Goal: Find specific page/section: Find specific page/section

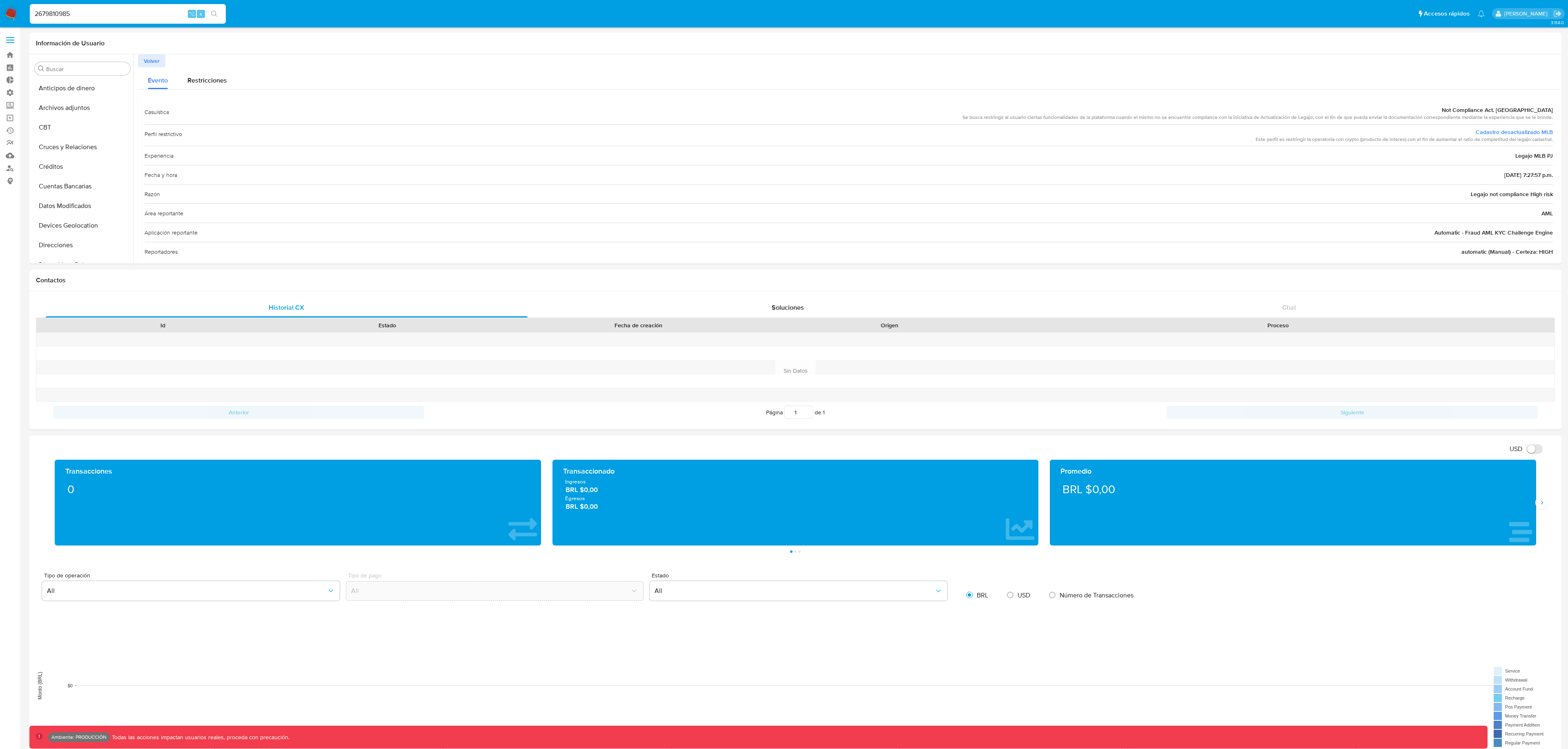
select select "10"
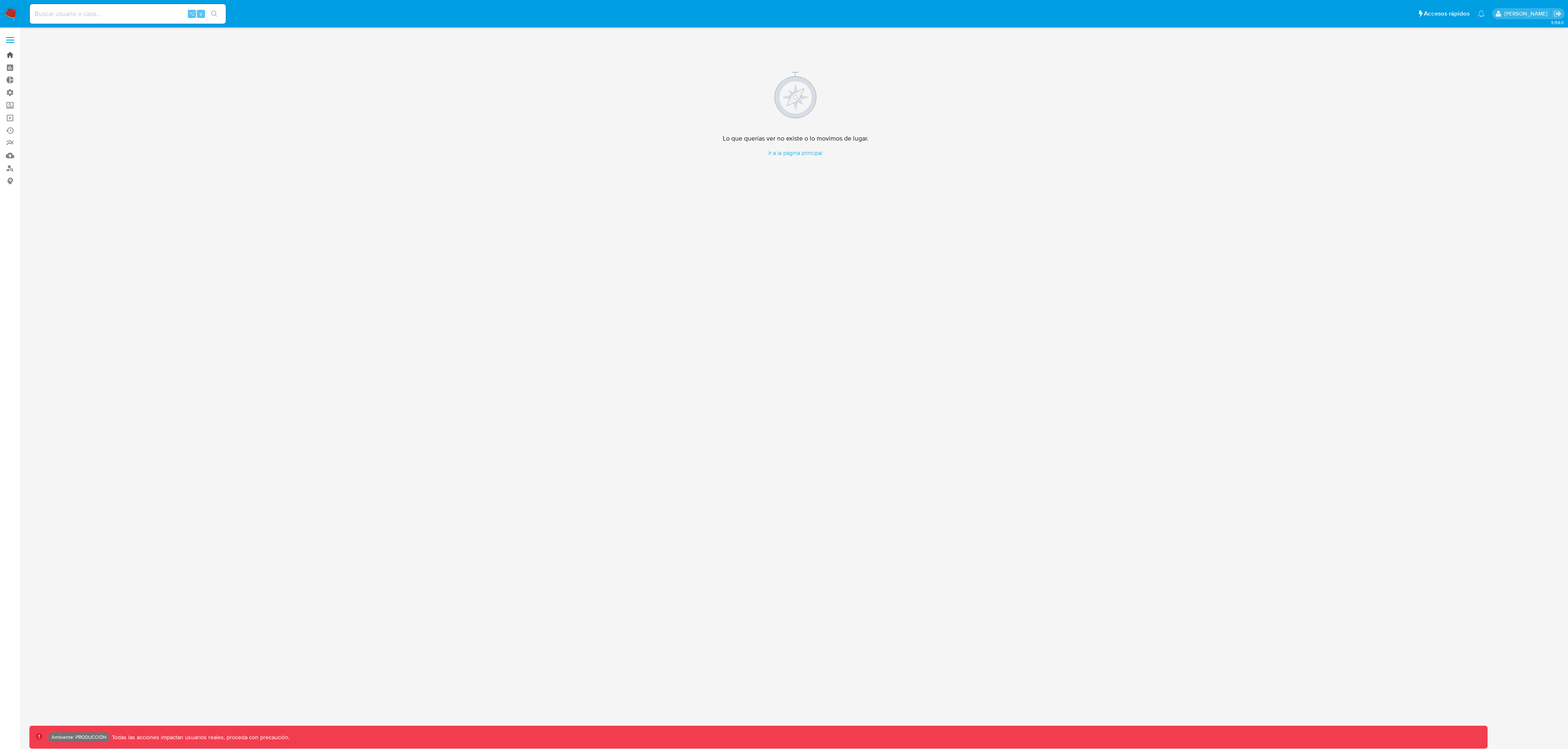
click at [8, 52] on link "Bandeja" at bounding box center [49, 55] width 97 height 13
click at [92, 11] on div "Cargando..." at bounding box center [784, 374] width 1568 height 749
click at [102, 13] on div "Cargando..." at bounding box center [784, 374] width 1568 height 749
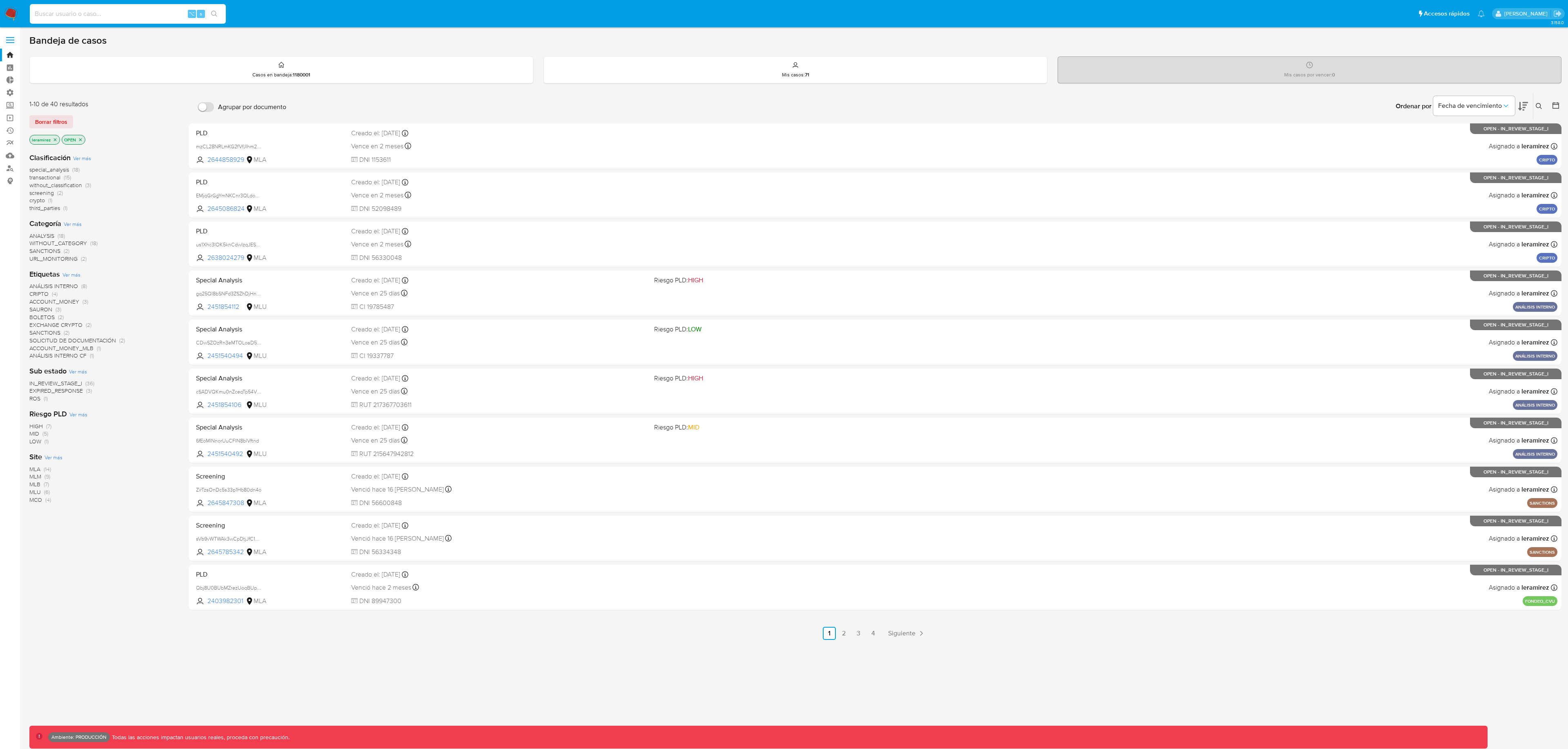
click at [107, 15] on input at bounding box center [128, 13] width 196 height 10
paste input "47377804"
type input "47377804"
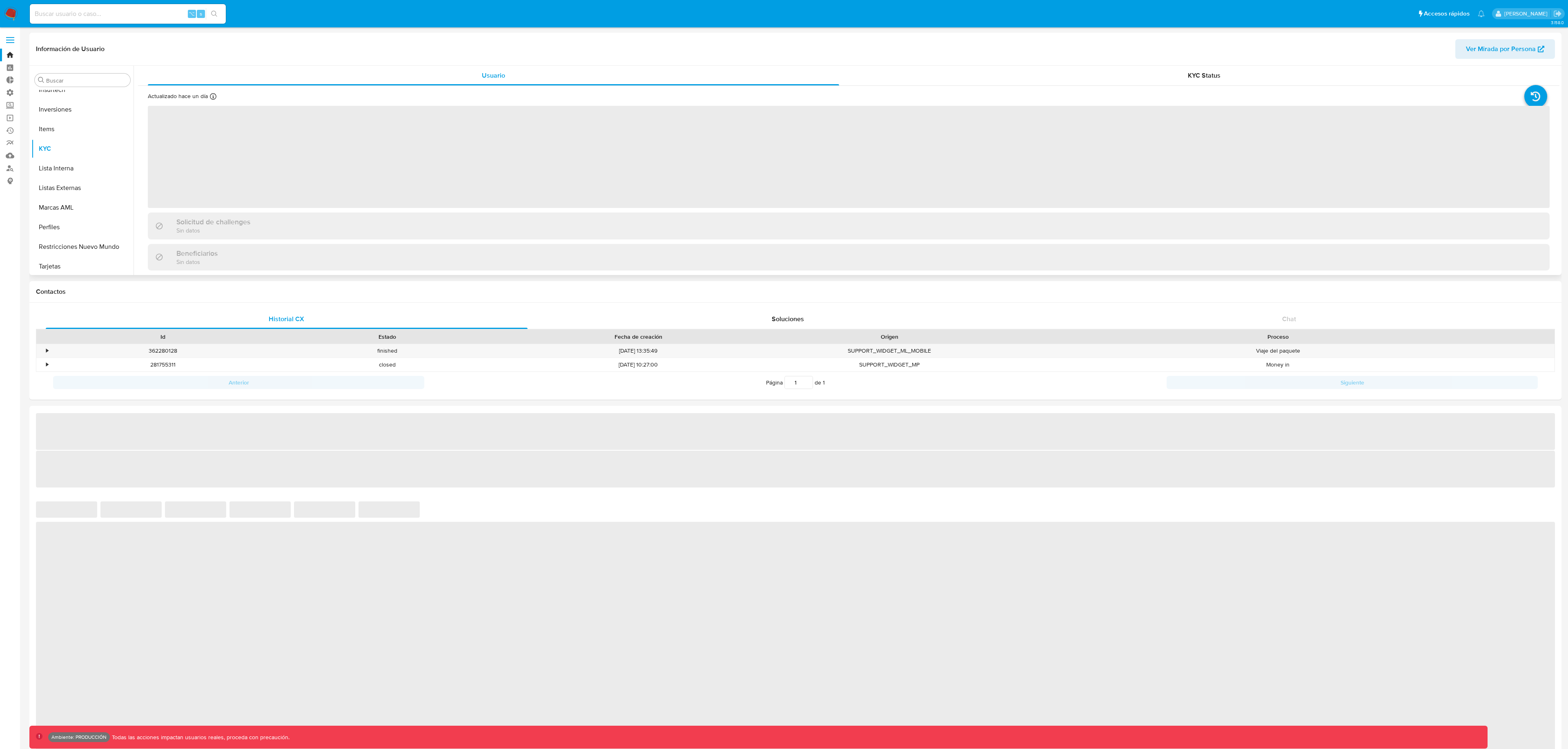
scroll to position [384, 0]
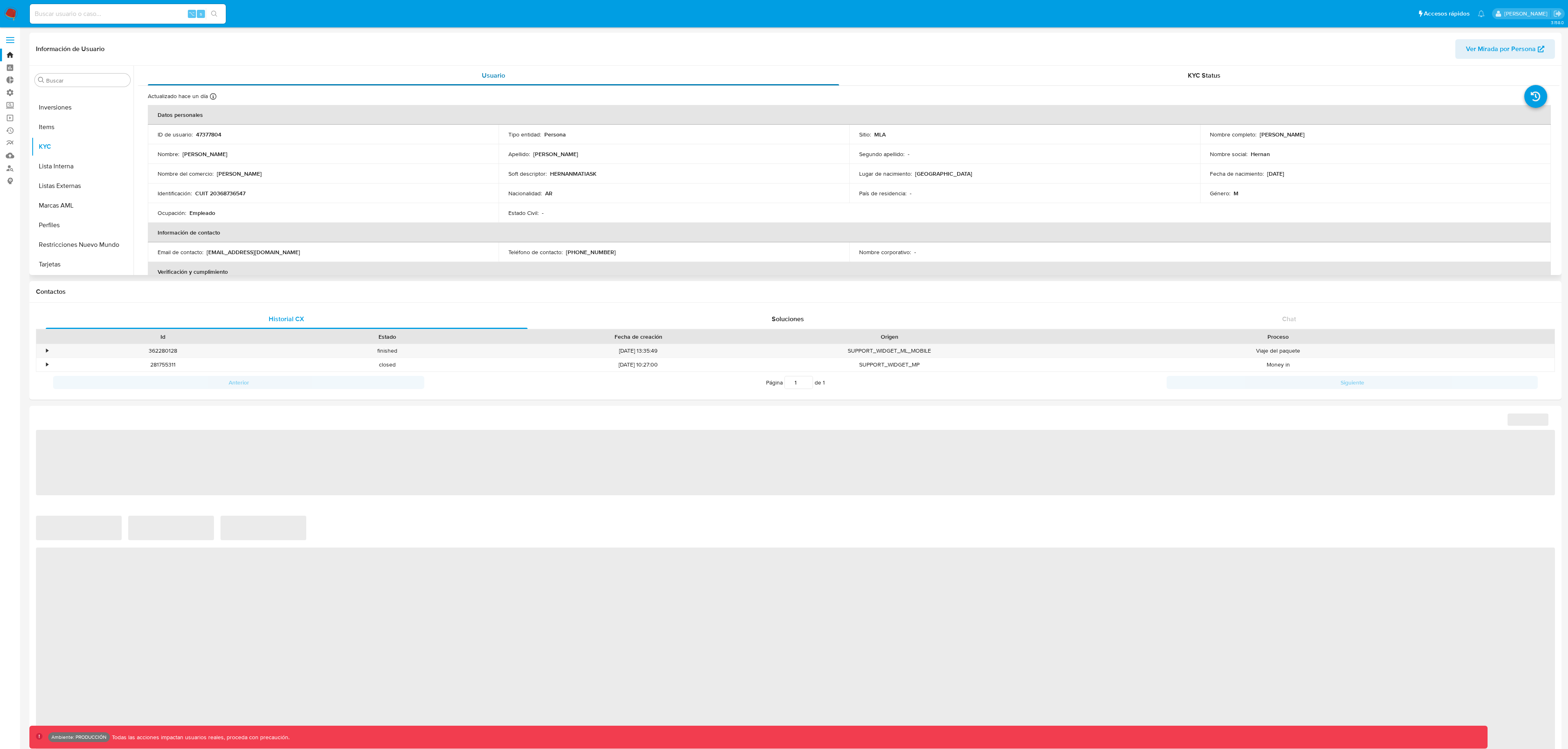
select select "10"
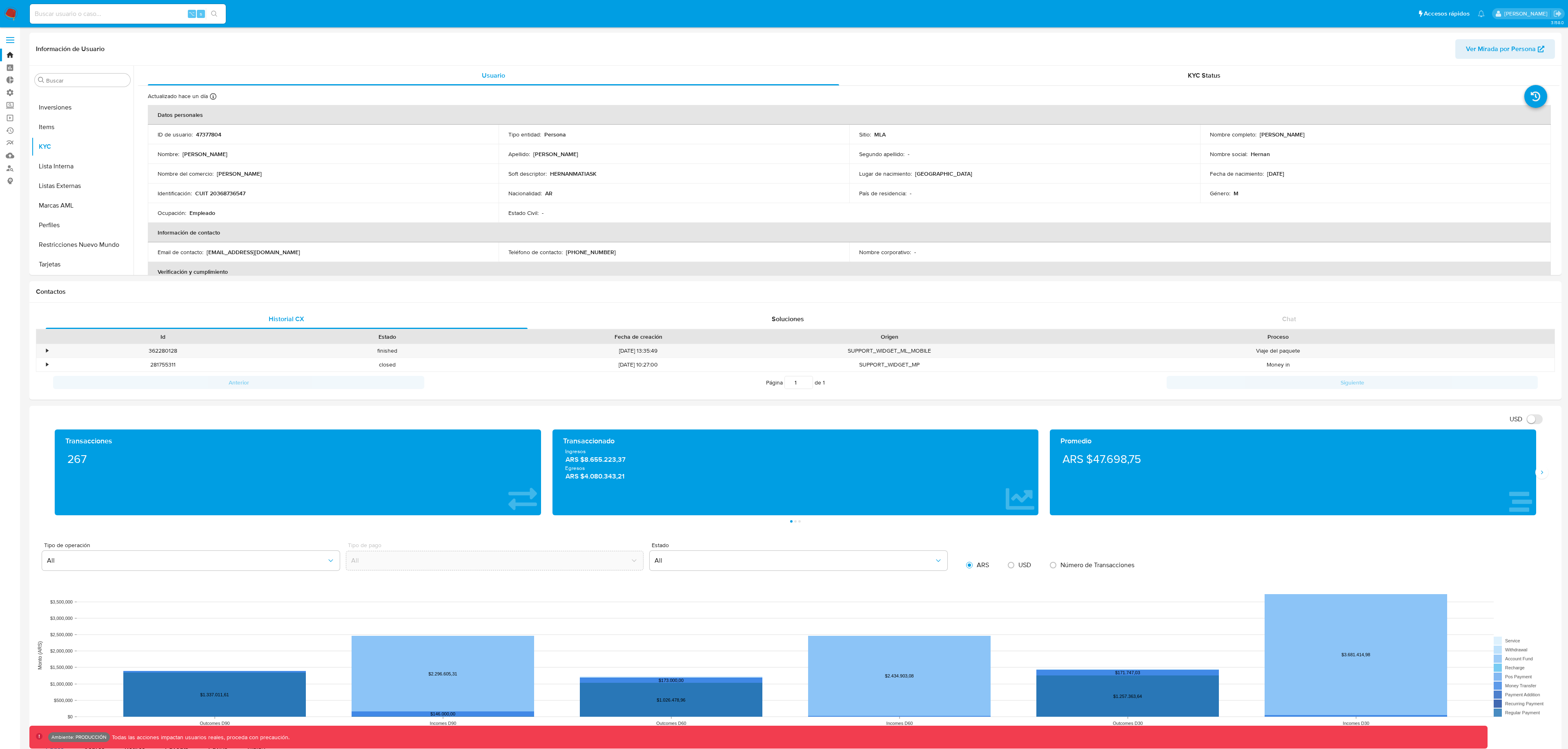
click at [130, 16] on input at bounding box center [128, 13] width 196 height 10
paste input "477519897"
type input "477519897"
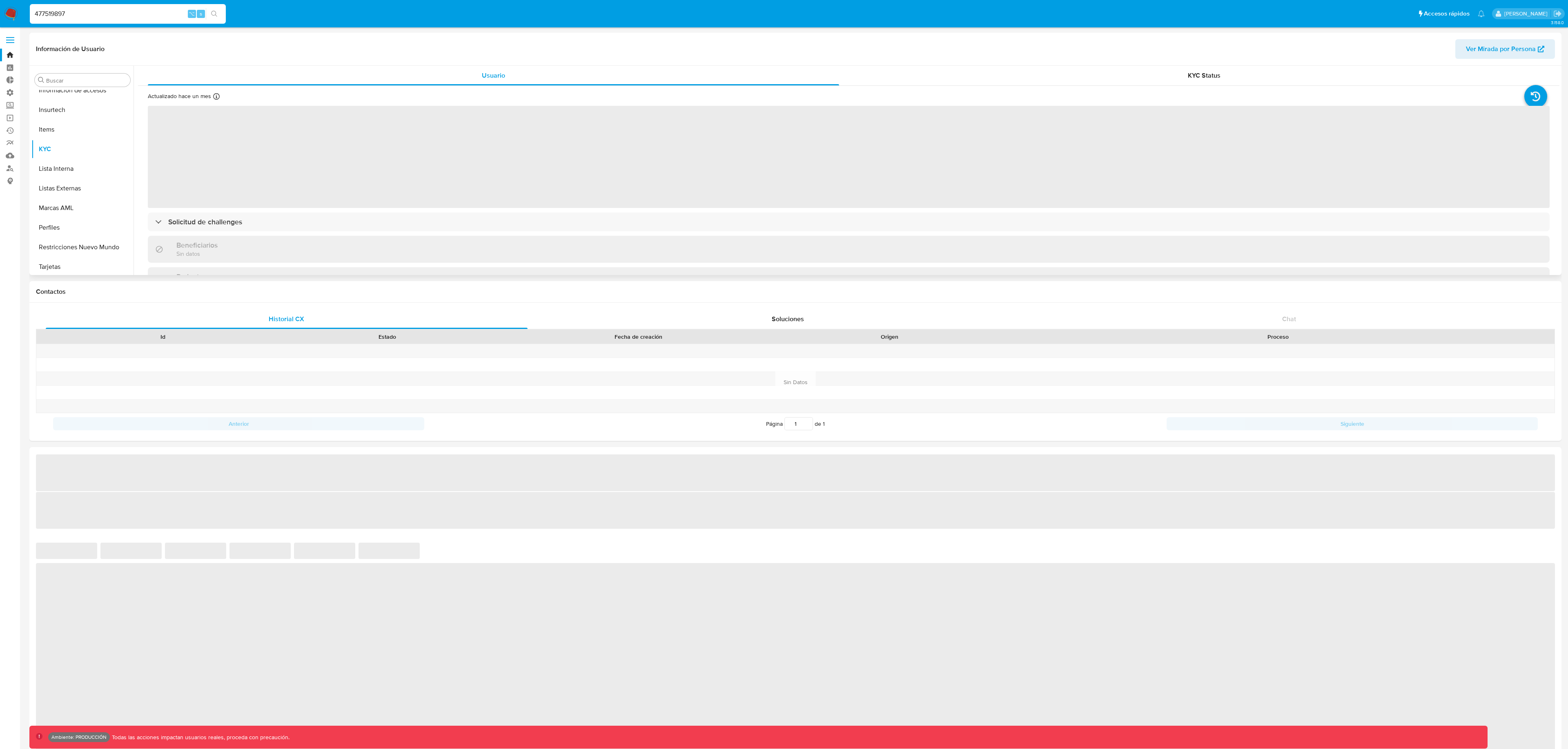
scroll to position [345, 0]
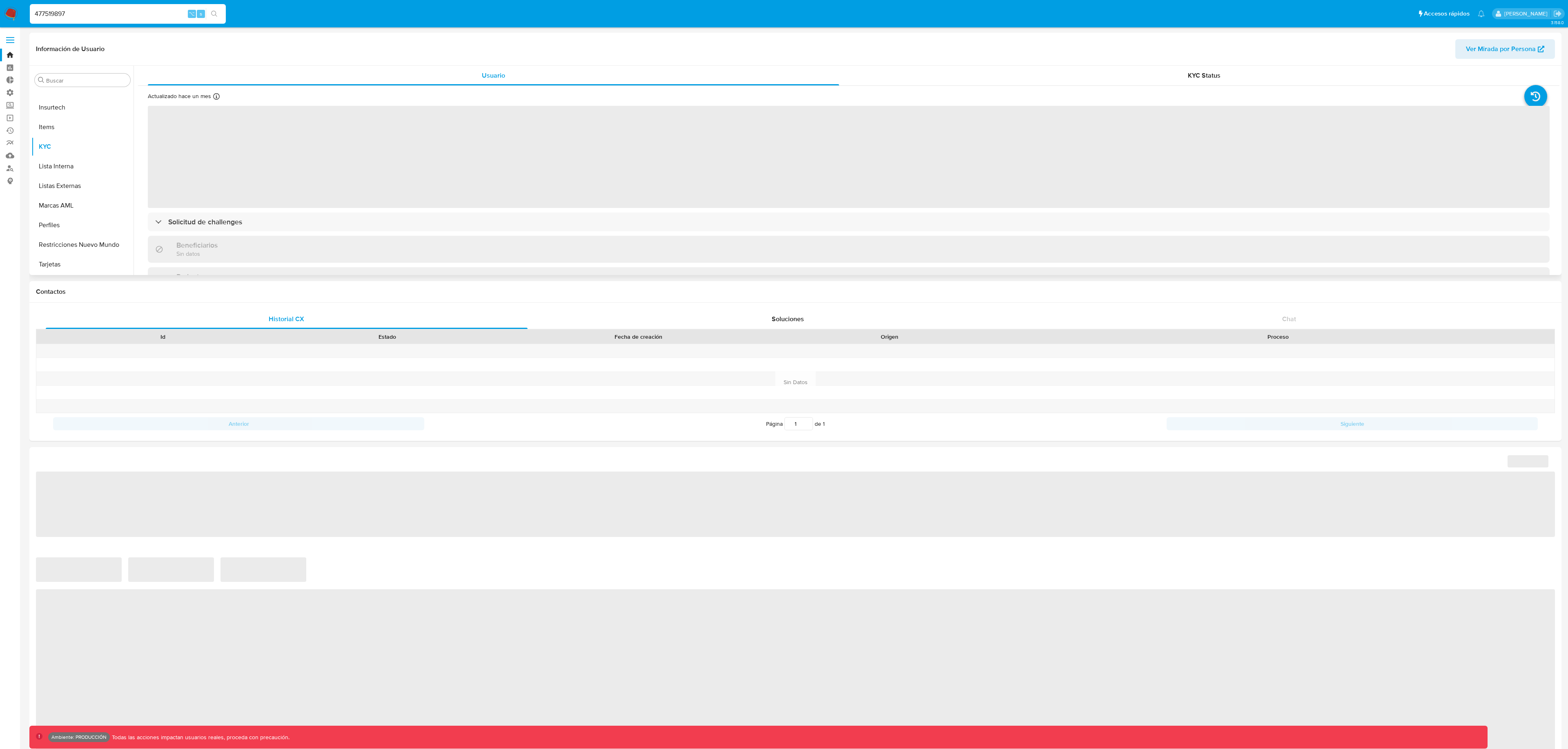
select select "10"
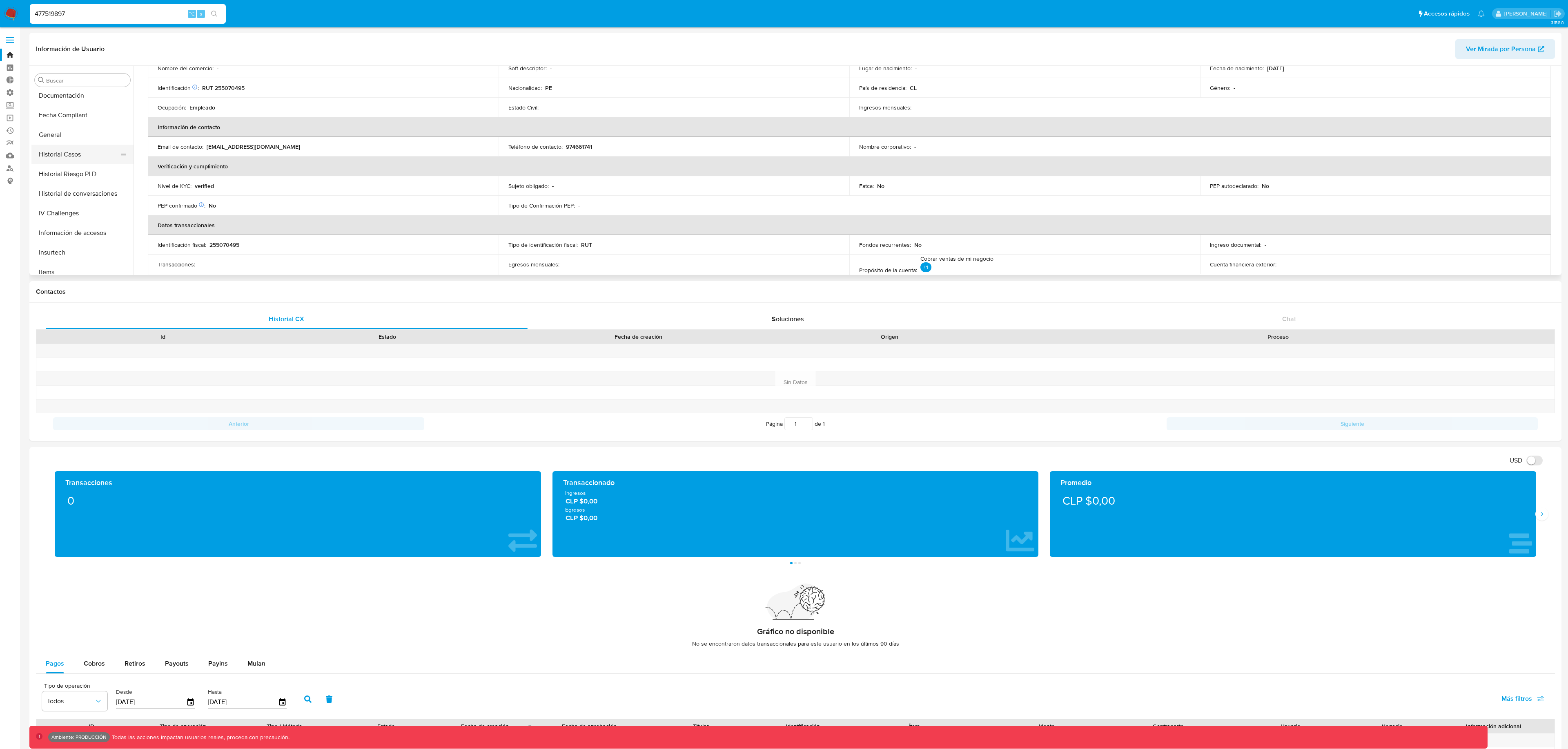
scroll to position [179, 0]
click at [71, 161] on button "General" at bounding box center [79, 155] width 96 height 19
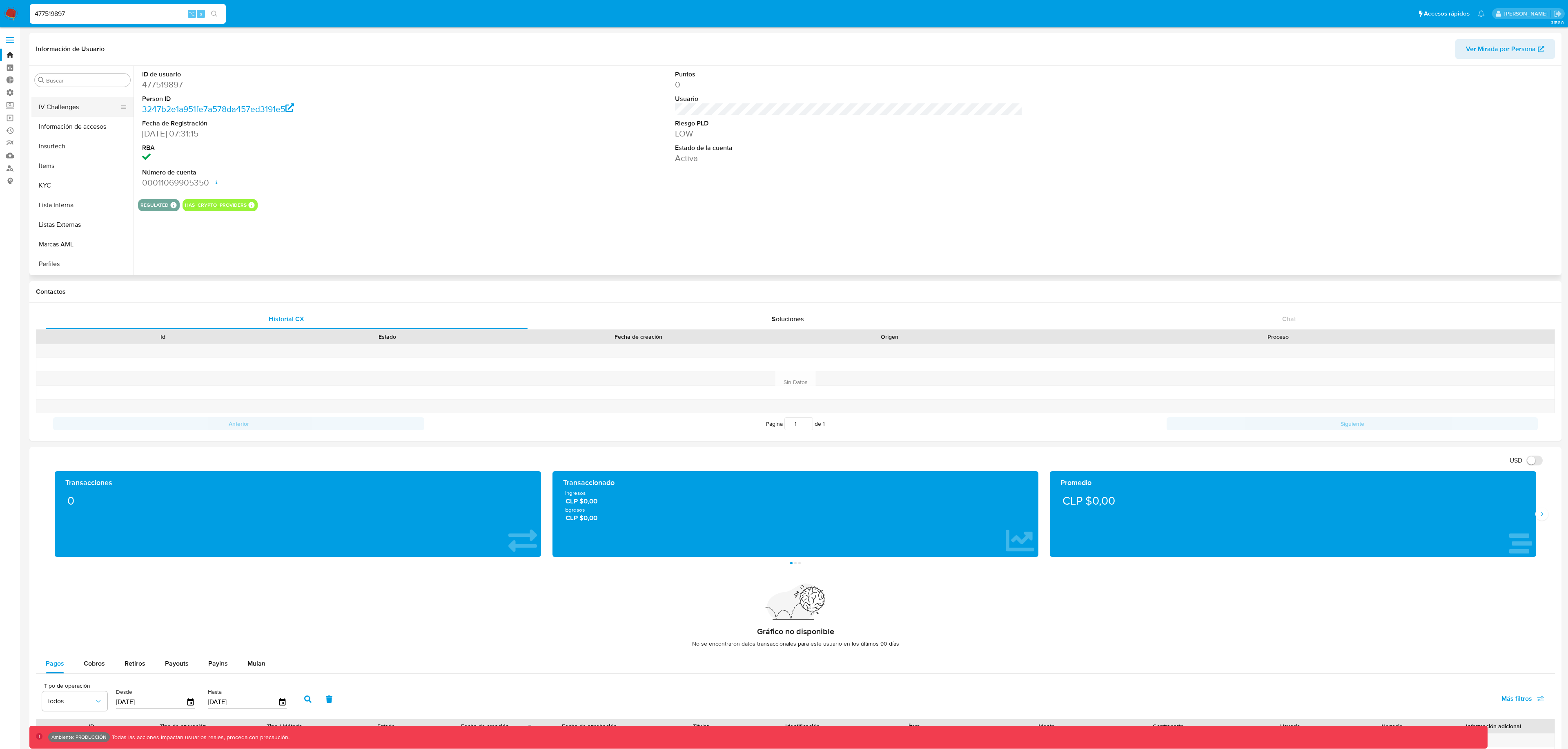
scroll to position [345, 0]
click at [64, 151] on button "KYC" at bounding box center [79, 147] width 96 height 19
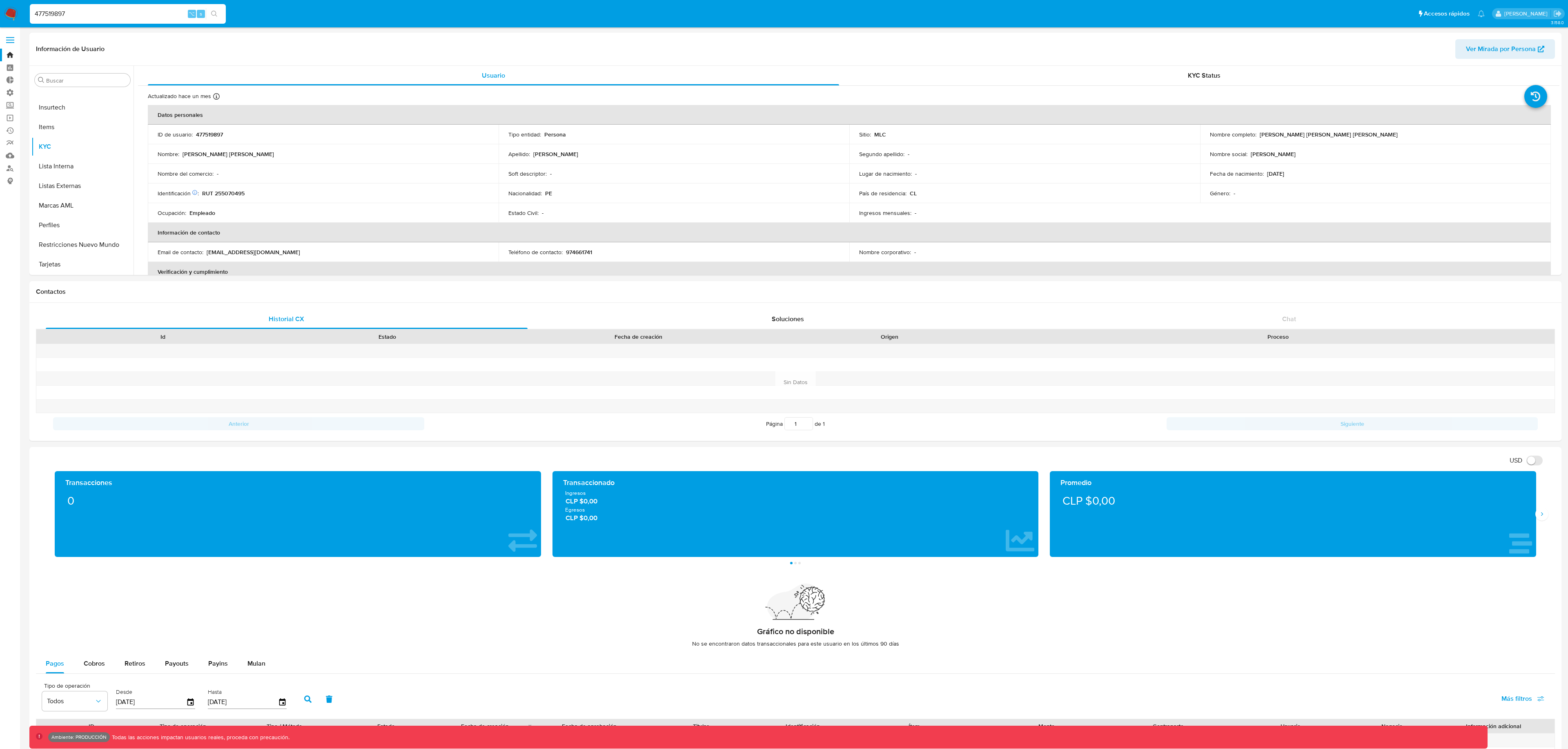
click at [151, 12] on input "477519897" at bounding box center [128, 13] width 196 height 10
paste input "753436223"
type input "753436223"
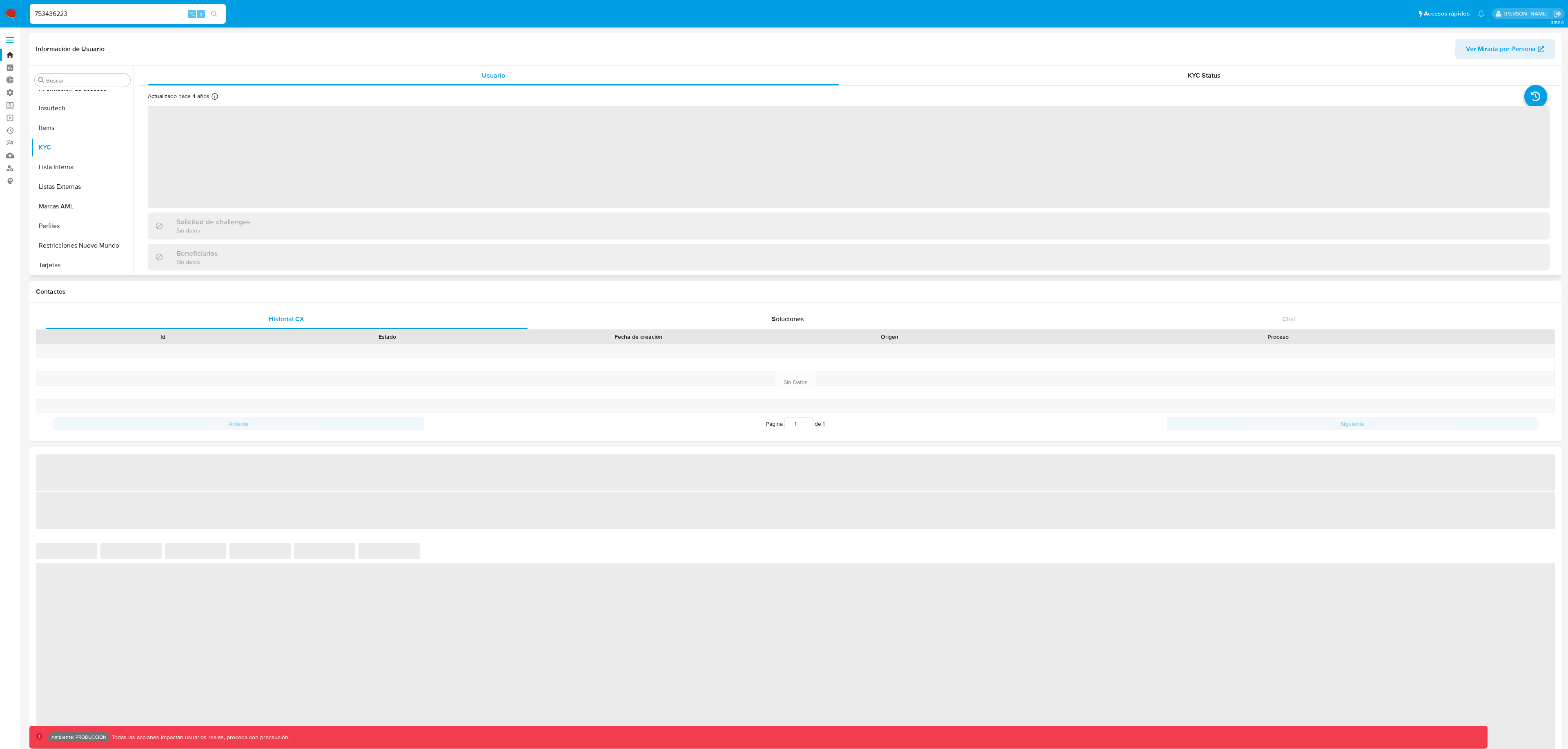
scroll to position [345, 0]
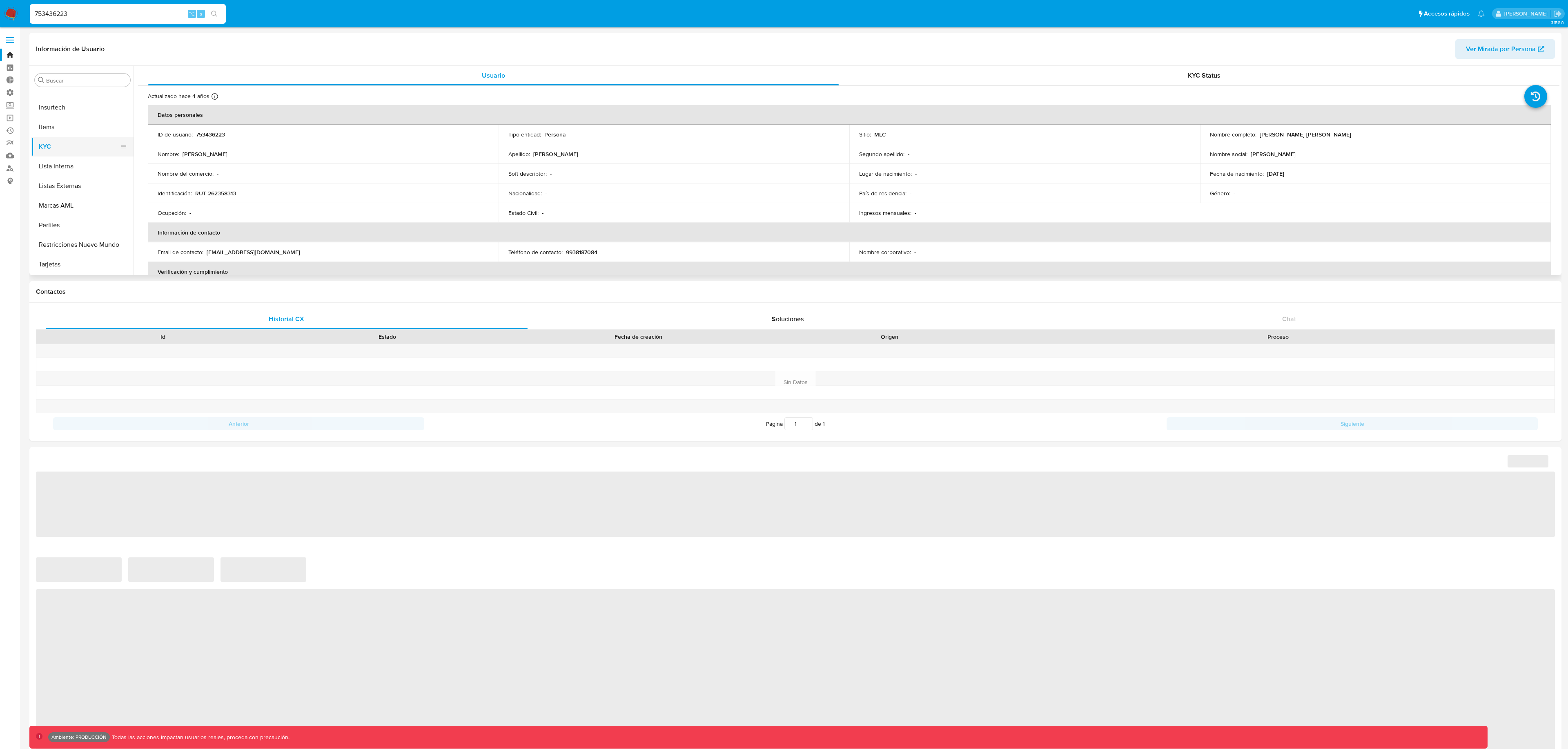
select select "10"
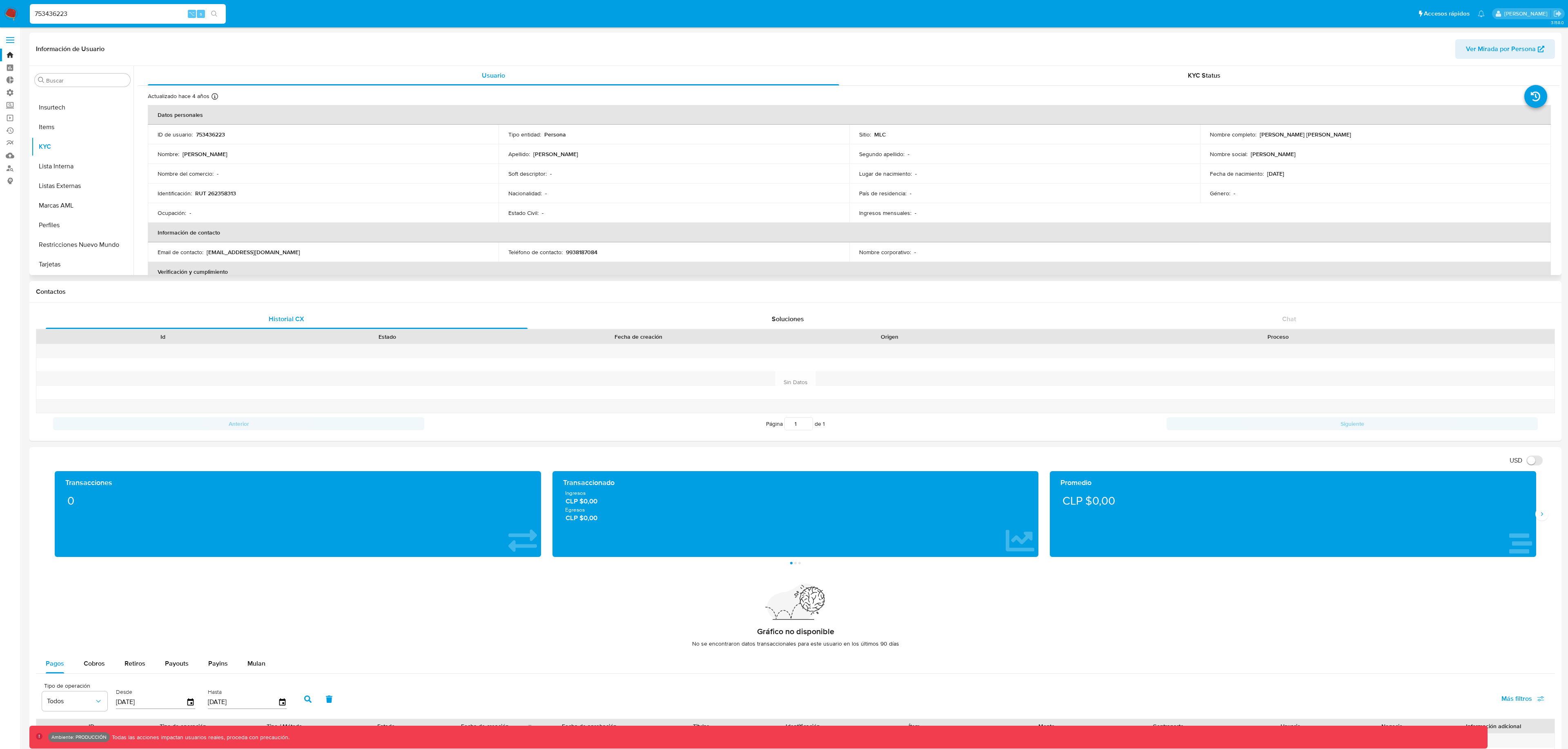
drag, startPoint x: 1342, startPoint y: 136, endPoint x: 1259, endPoint y: 132, distance: 83.1
click at [1259, 132] on div "Nombre completo : [PERSON_NAME] [PERSON_NAME]" at bounding box center [1376, 135] width 331 height 7
copy p "[PERSON_NAME] [PERSON_NAME]"
click at [87, 9] on input "753436223" at bounding box center [128, 13] width 196 height 10
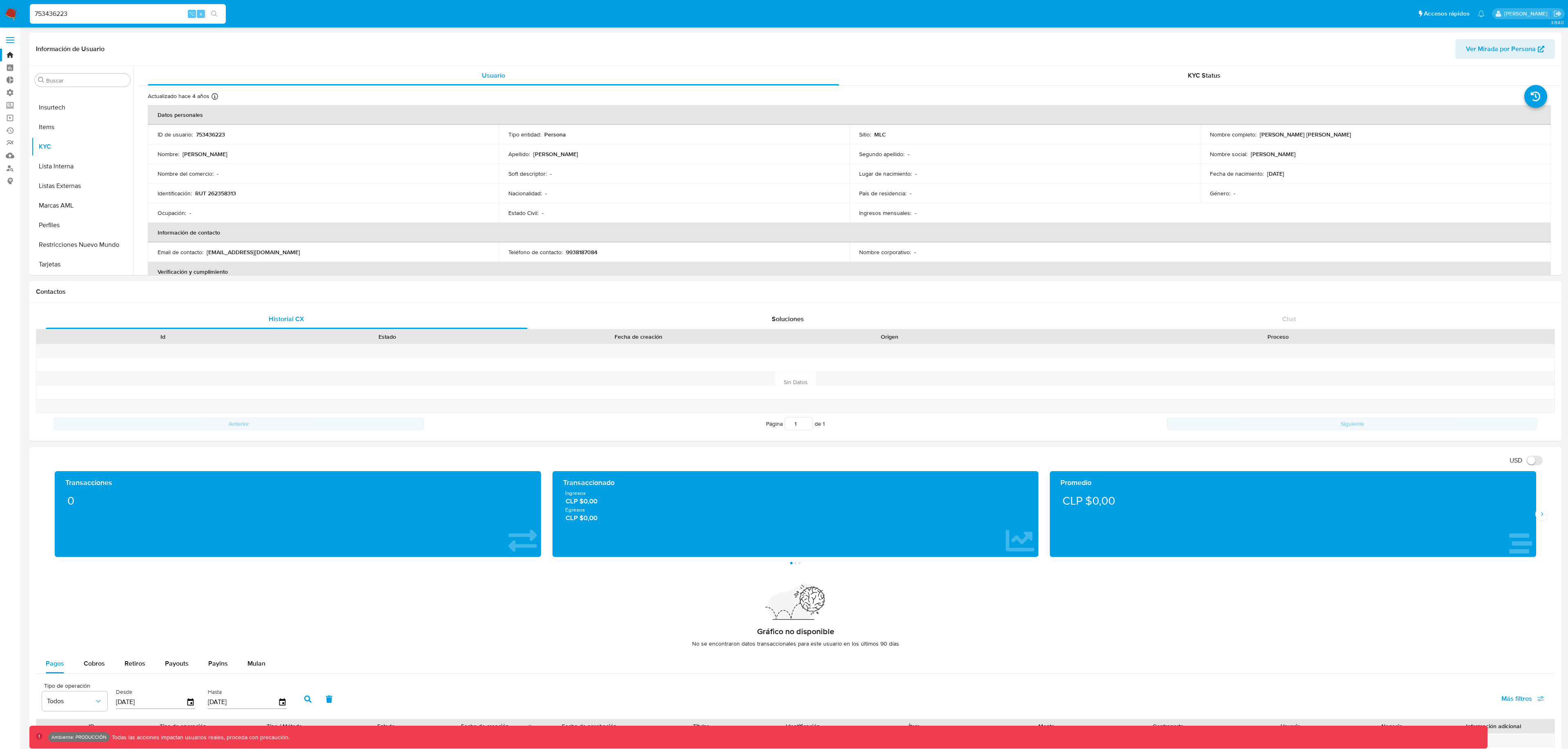
paste input "1508272631"
type input "1508272631"
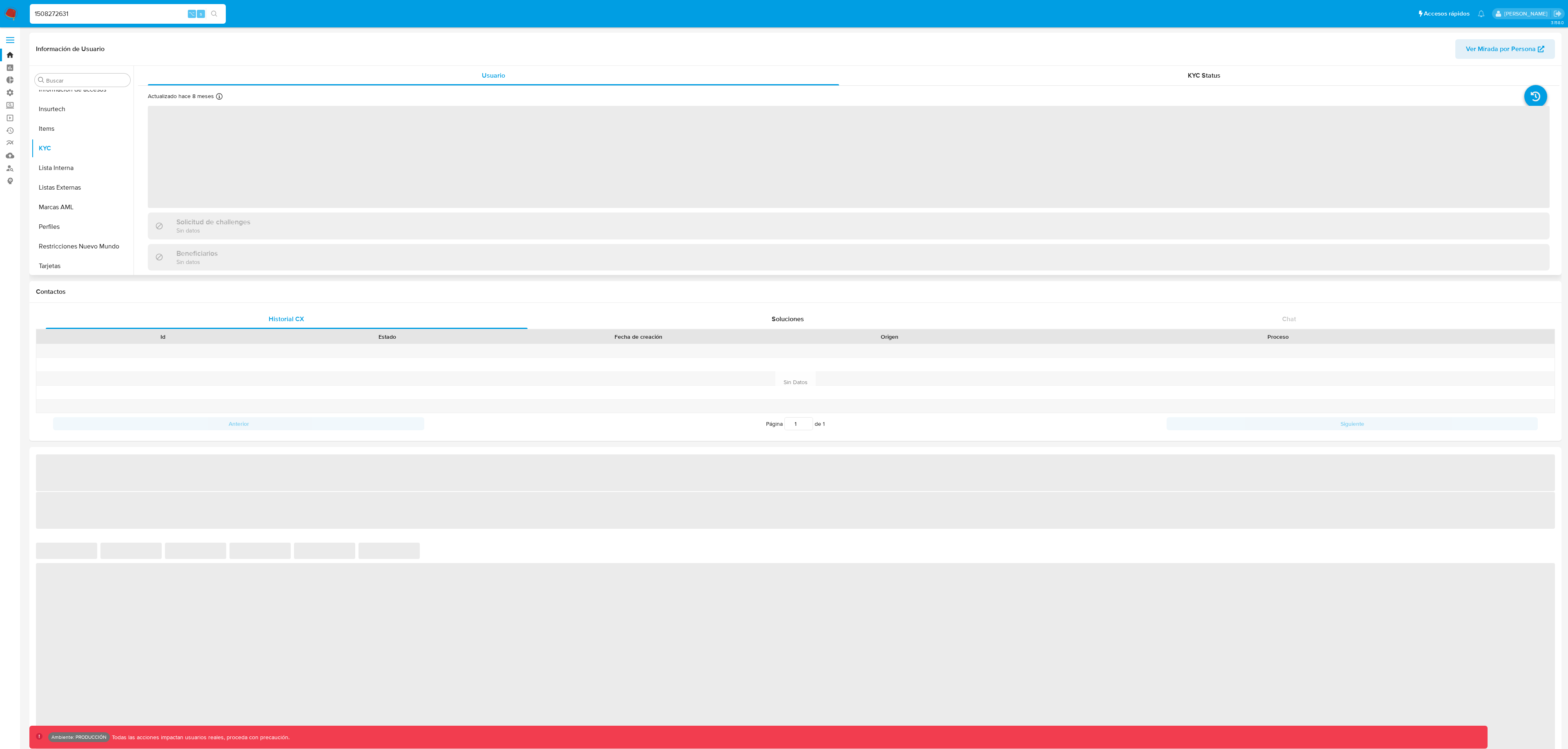
scroll to position [345, 0]
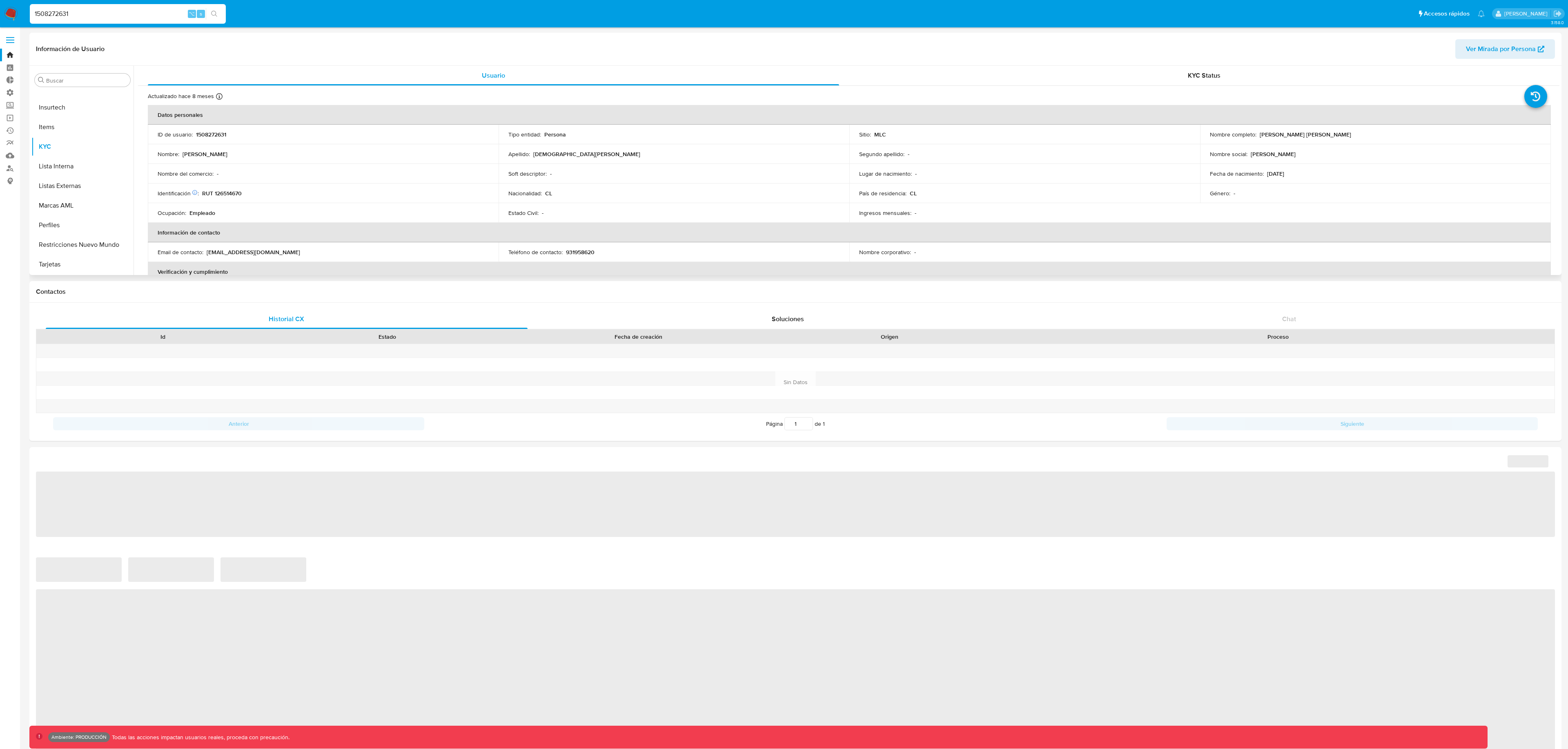
select select "10"
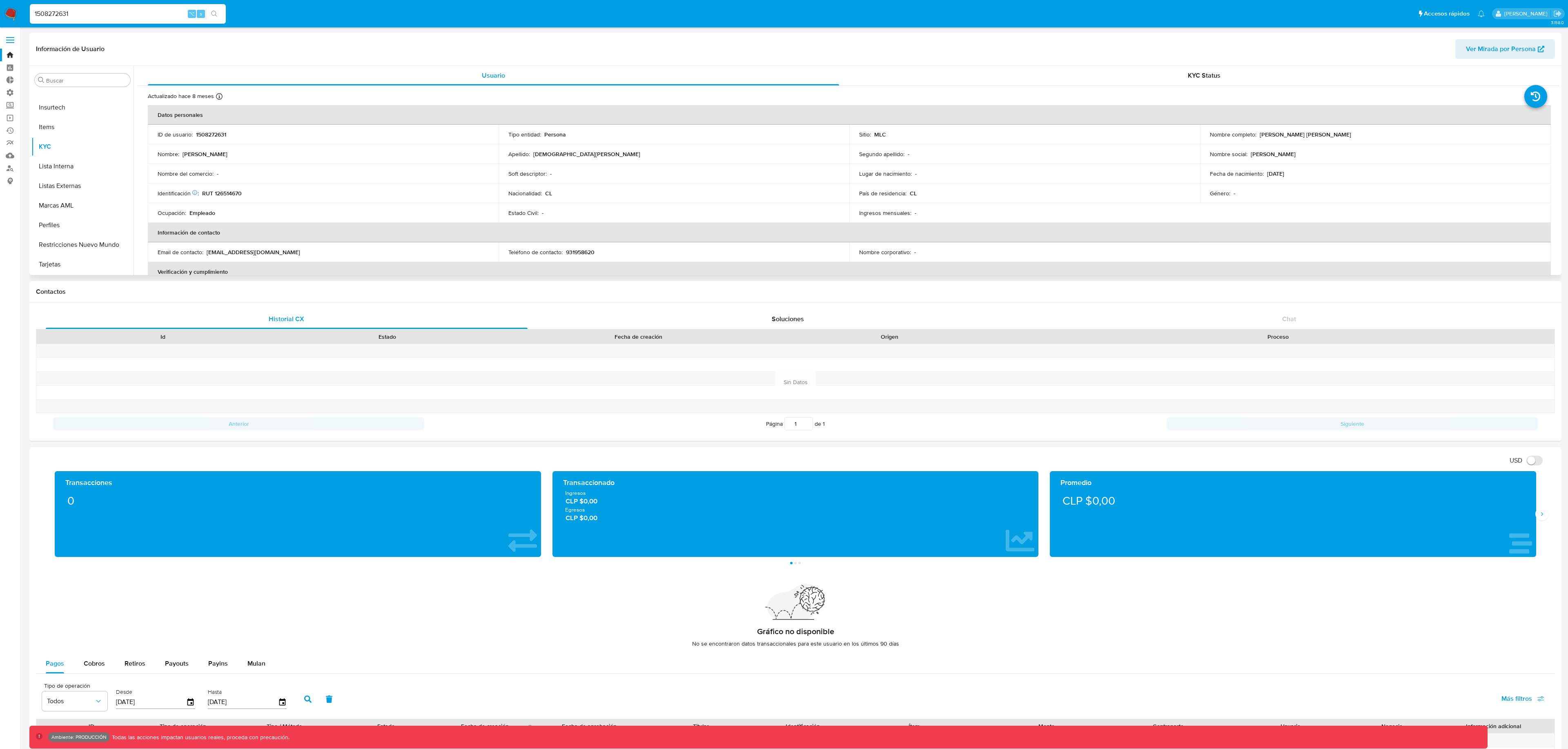
drag, startPoint x: 1261, startPoint y: 135, endPoint x: 1317, endPoint y: 133, distance: 56.0
click at [1317, 133] on p "[PERSON_NAME] [PERSON_NAME]" at bounding box center [1306, 135] width 91 height 7
drag, startPoint x: 1330, startPoint y: 135, endPoint x: 1271, endPoint y: 142, distance: 59.4
click at [1258, 133] on div "Nombre completo : [PERSON_NAME] [PERSON_NAME]" at bounding box center [1376, 135] width 331 height 7
copy p "[PERSON_NAME] [PERSON_NAME]"
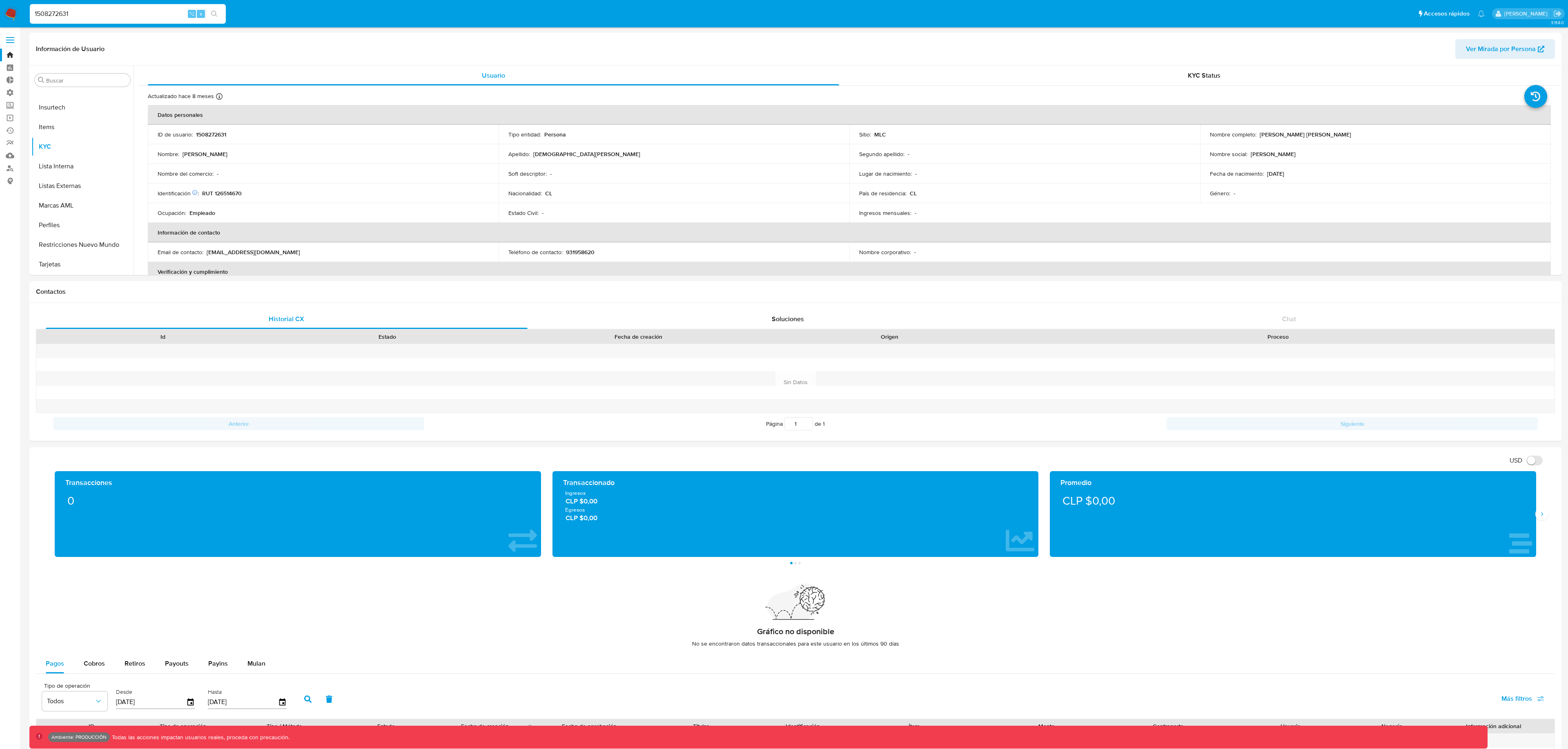
click at [135, 22] on div "1508272631 ⌥ s" at bounding box center [128, 14] width 196 height 19
drag, startPoint x: 85, startPoint y: 15, endPoint x: 15, endPoint y: 15, distance: 70.0
click at [15, 15] on nav "Pausado Ver notificaciones 1508272631 ⌥ s Accesos rápidos Presiona las siguient…" at bounding box center [784, 13] width 1568 height 27
click at [12, 171] on link "Buscador de personas" at bounding box center [49, 168] width 97 height 13
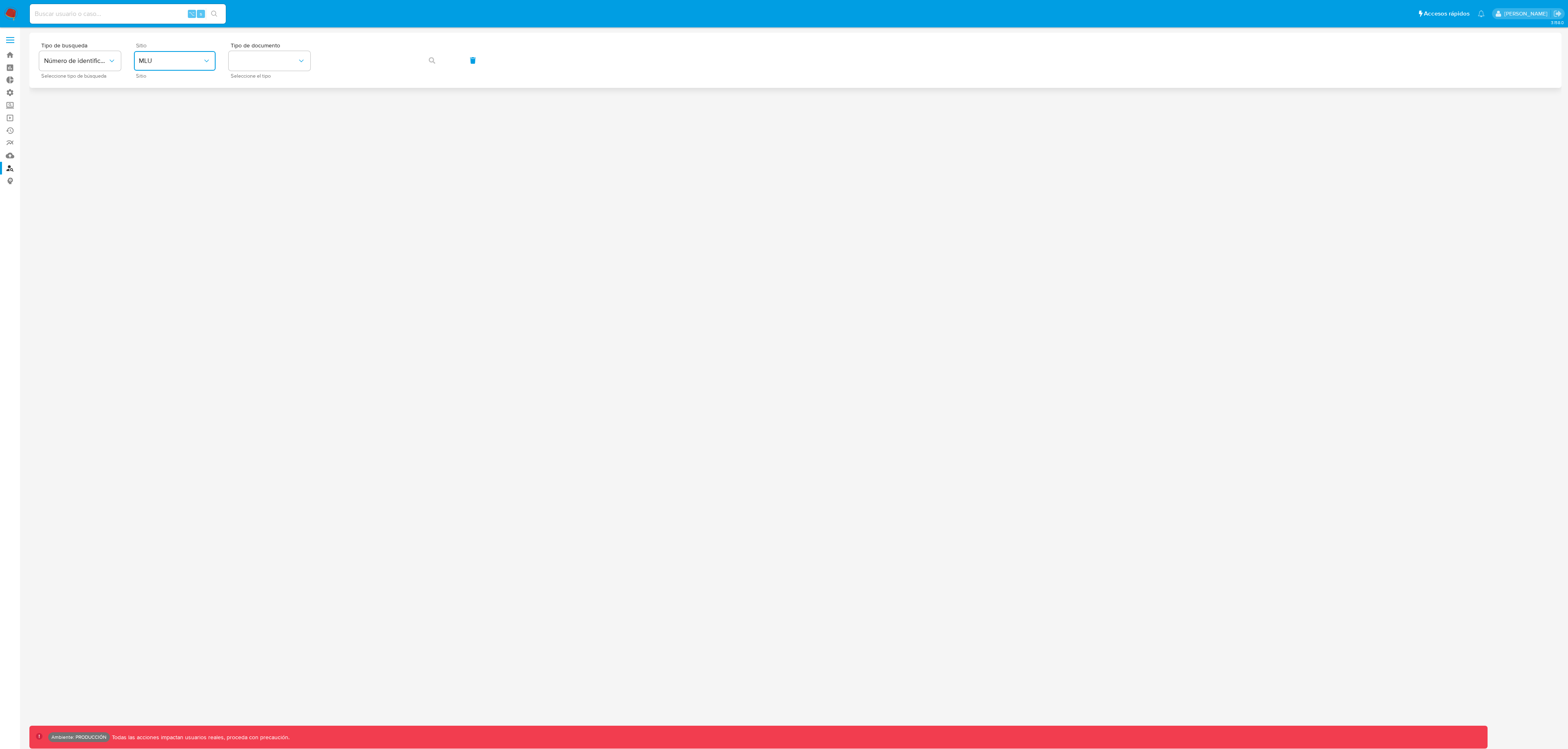
click at [194, 61] on span "MLU" at bounding box center [170, 60] width 64 height 8
click at [186, 72] on div "MCO MLA MLB MPE MLU MLM MLC" at bounding box center [175, 140] width 85 height 139
click at [186, 77] on div "MCO" at bounding box center [172, 83] width 67 height 19
click at [278, 52] on button "identificationType" at bounding box center [270, 61] width 82 height 19
click at [269, 75] on div "CC CC" at bounding box center [267, 87] width 67 height 28
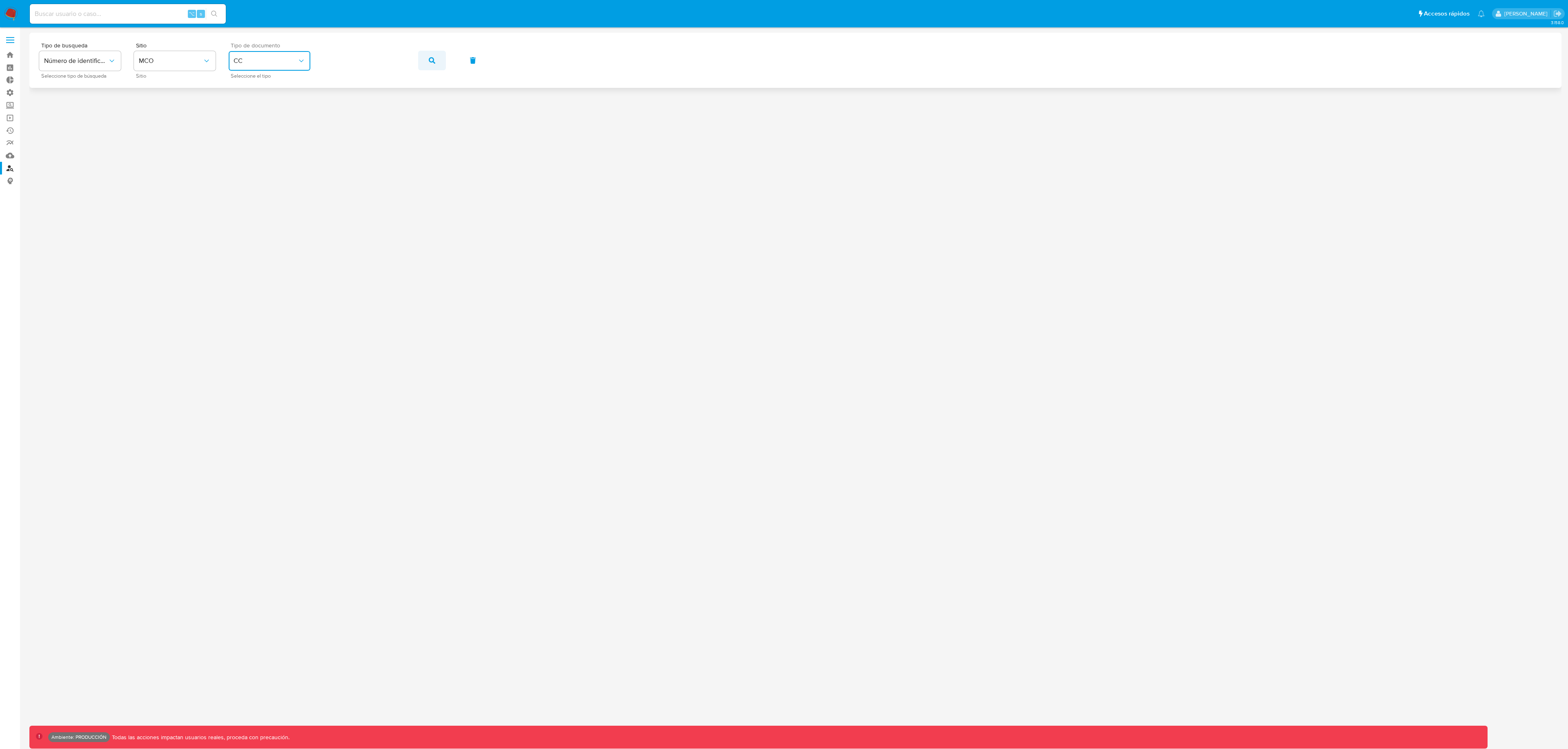
click at [435, 65] on button "button" at bounding box center [432, 60] width 28 height 19
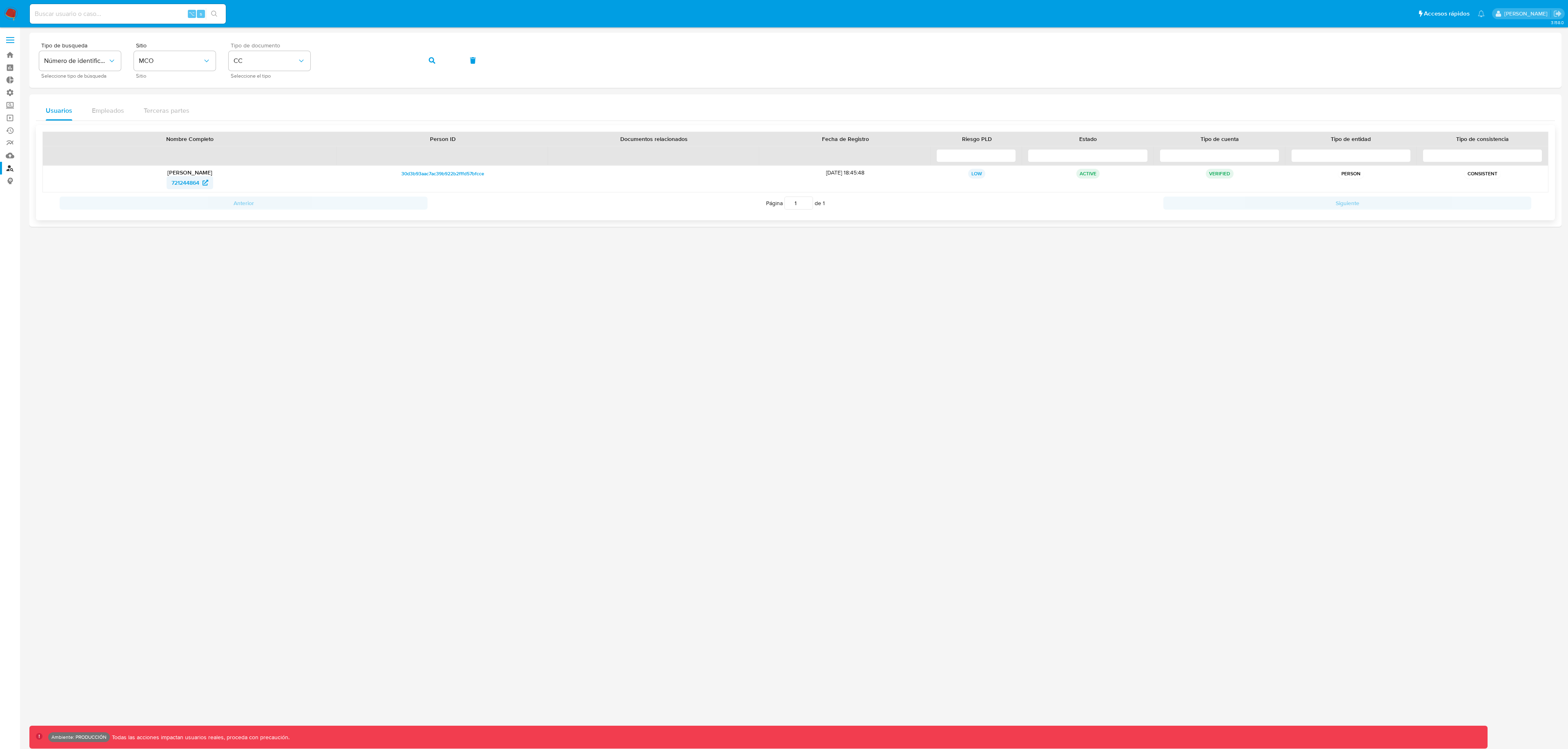
click at [189, 181] on span "721244864" at bounding box center [186, 182] width 28 height 13
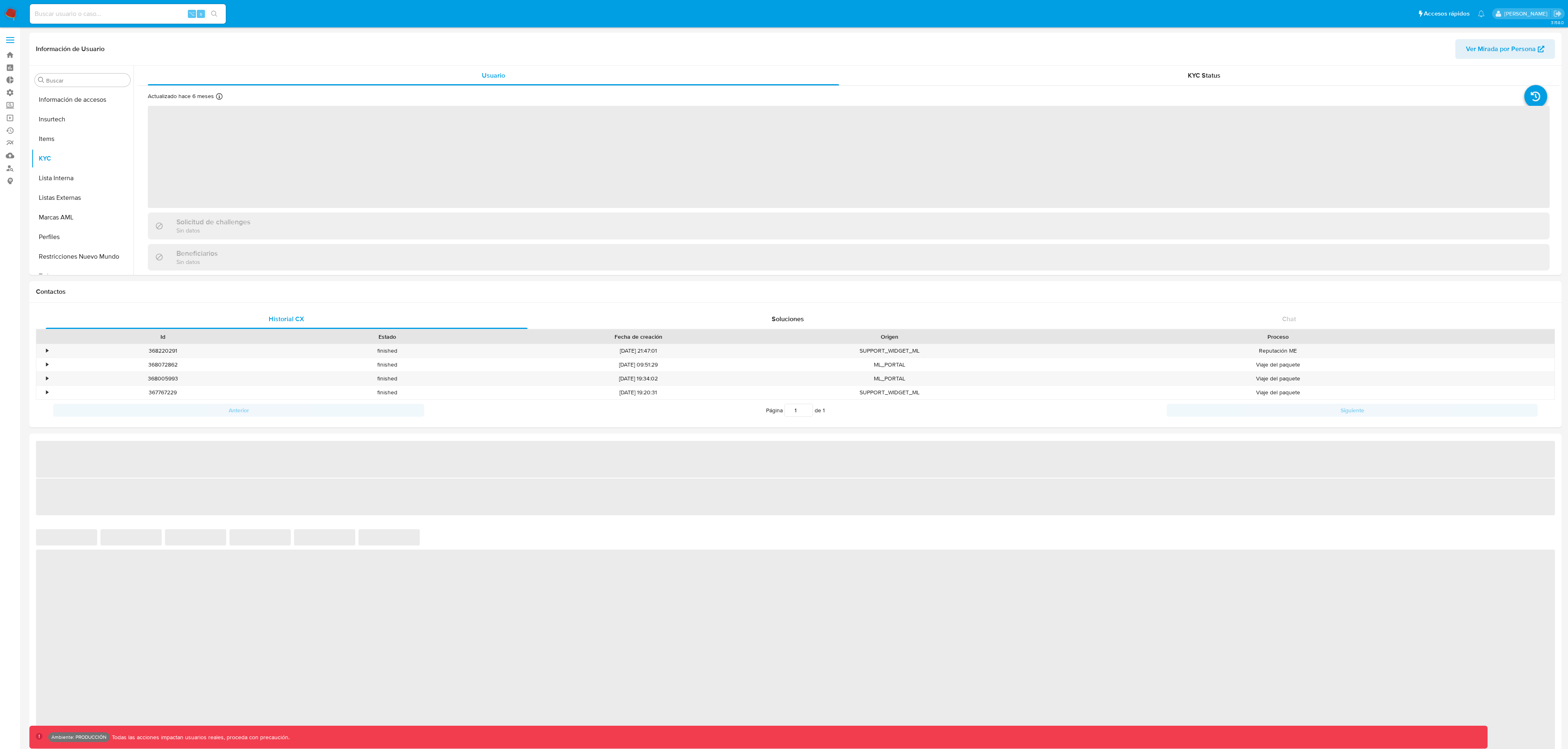
scroll to position [345, 0]
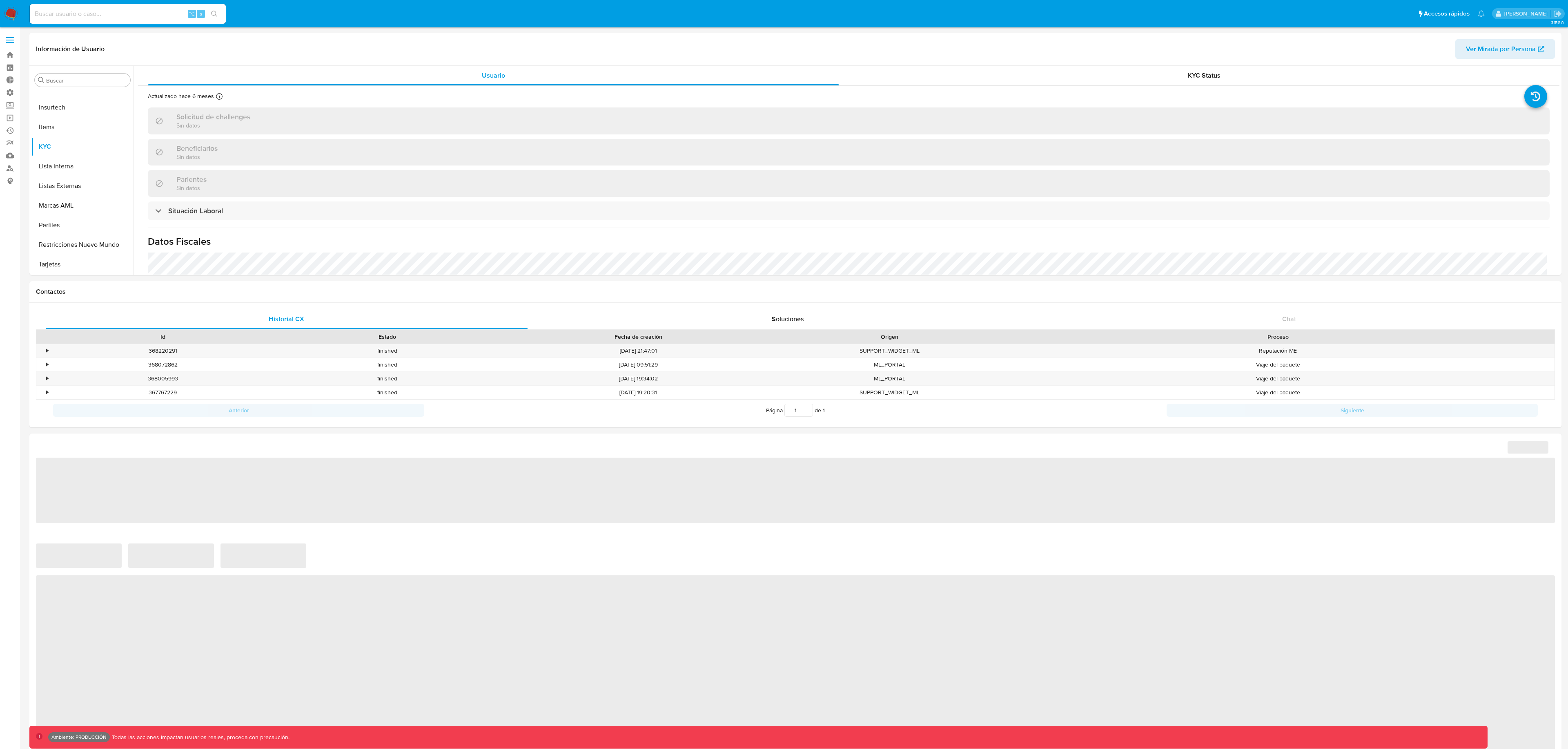
select select "10"
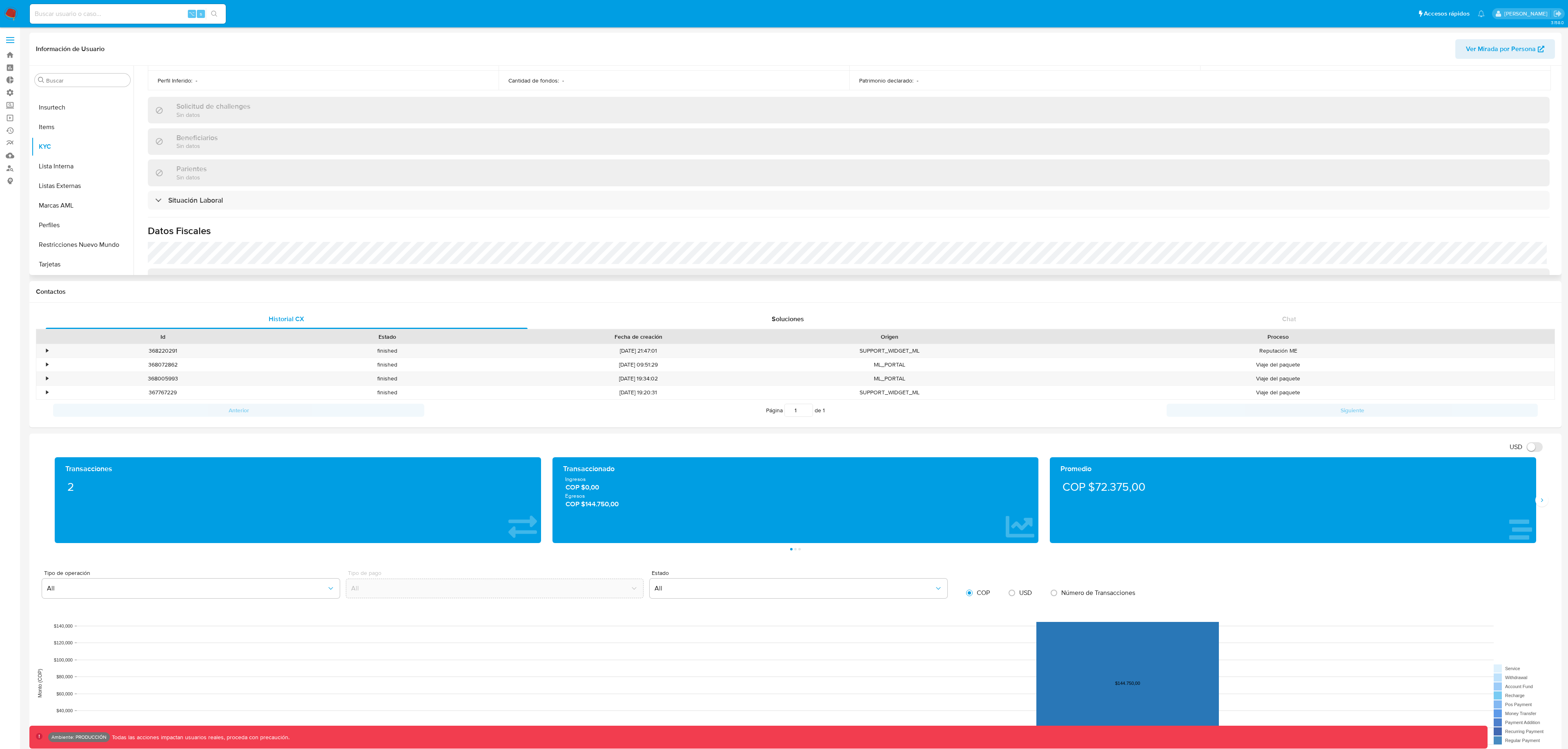
scroll to position [0, 0]
